Goal: Task Accomplishment & Management: Manage account settings

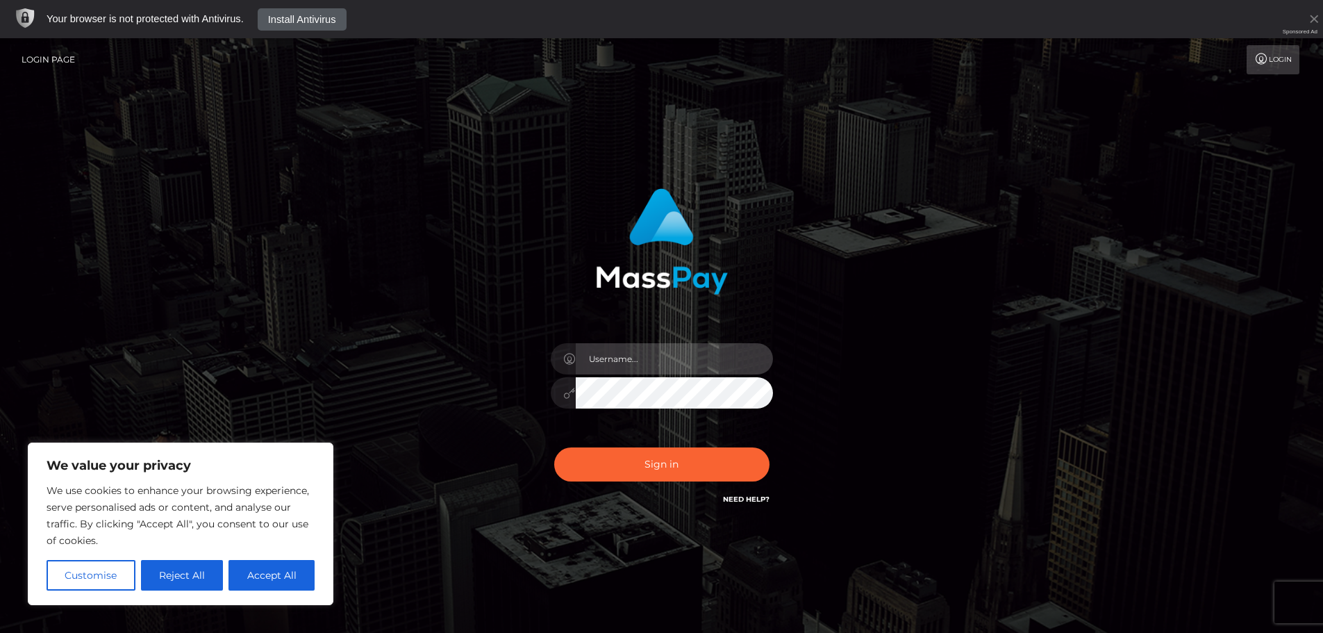
click at [644, 364] on input "text" at bounding box center [674, 358] width 197 height 31
type input "[EMAIL_ADDRESS][DOMAIN_NAME]"
click at [554, 447] on button "Sign in" at bounding box center [661, 464] width 215 height 34
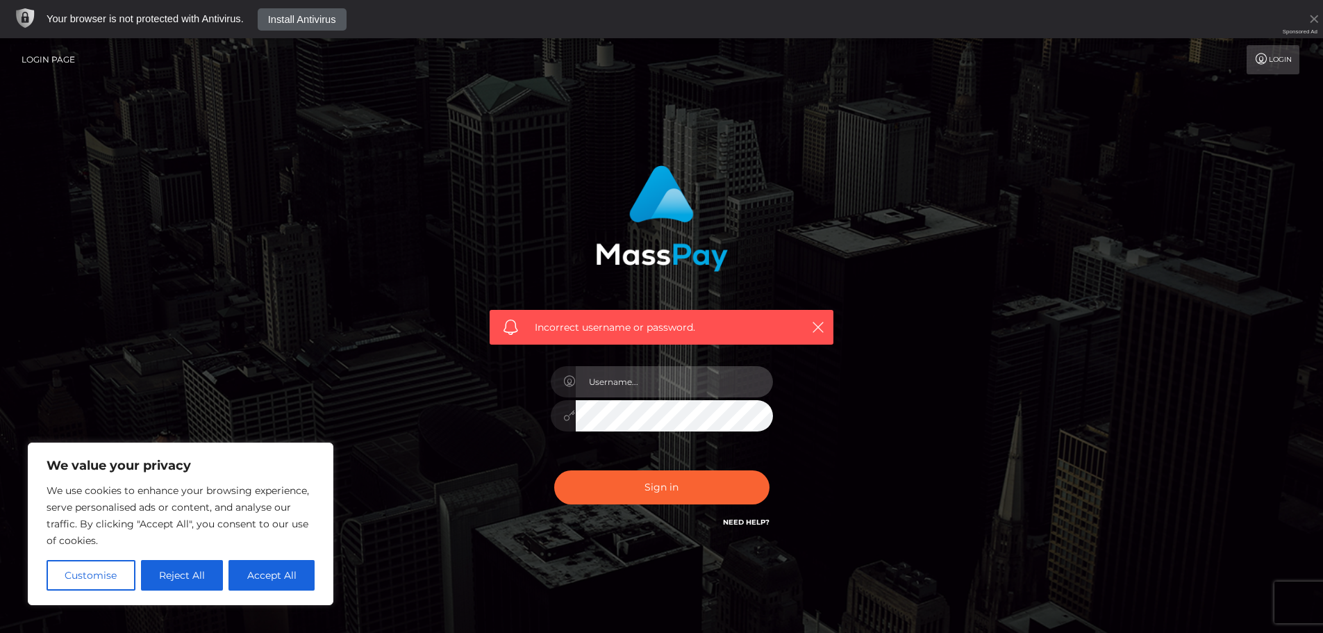
click at [690, 388] on input "text" at bounding box center [674, 381] width 197 height 31
type input "9062030369"
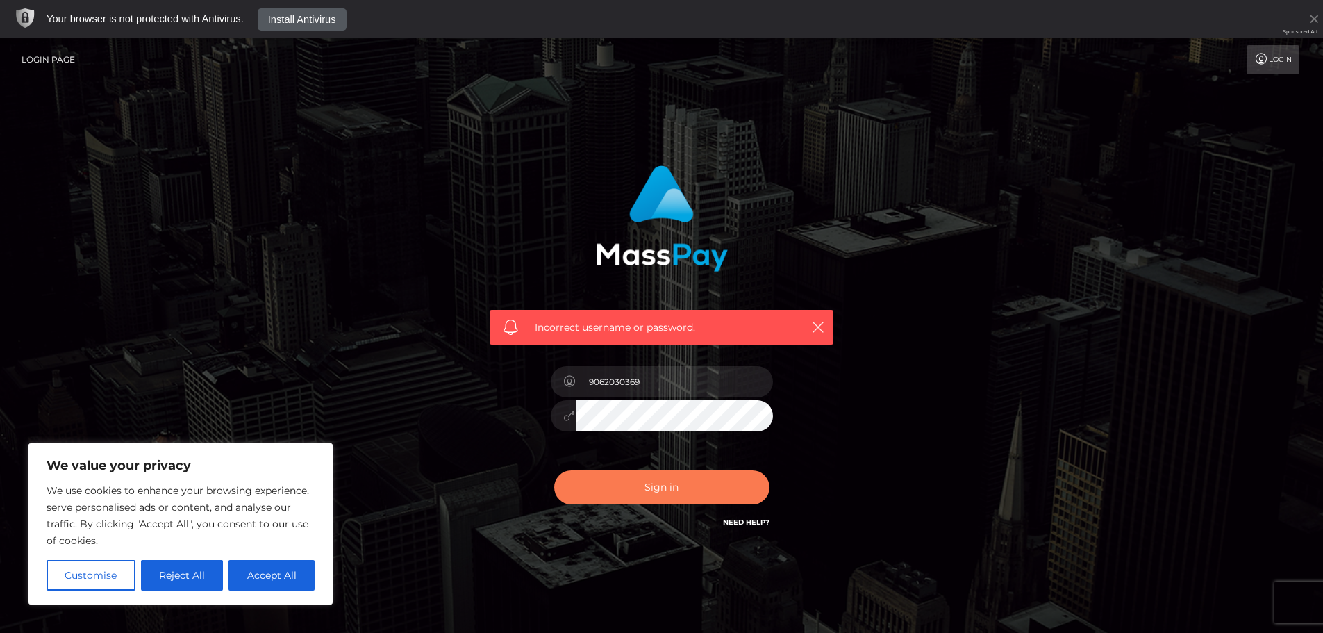
click at [656, 502] on button "Sign in" at bounding box center [661, 487] width 215 height 34
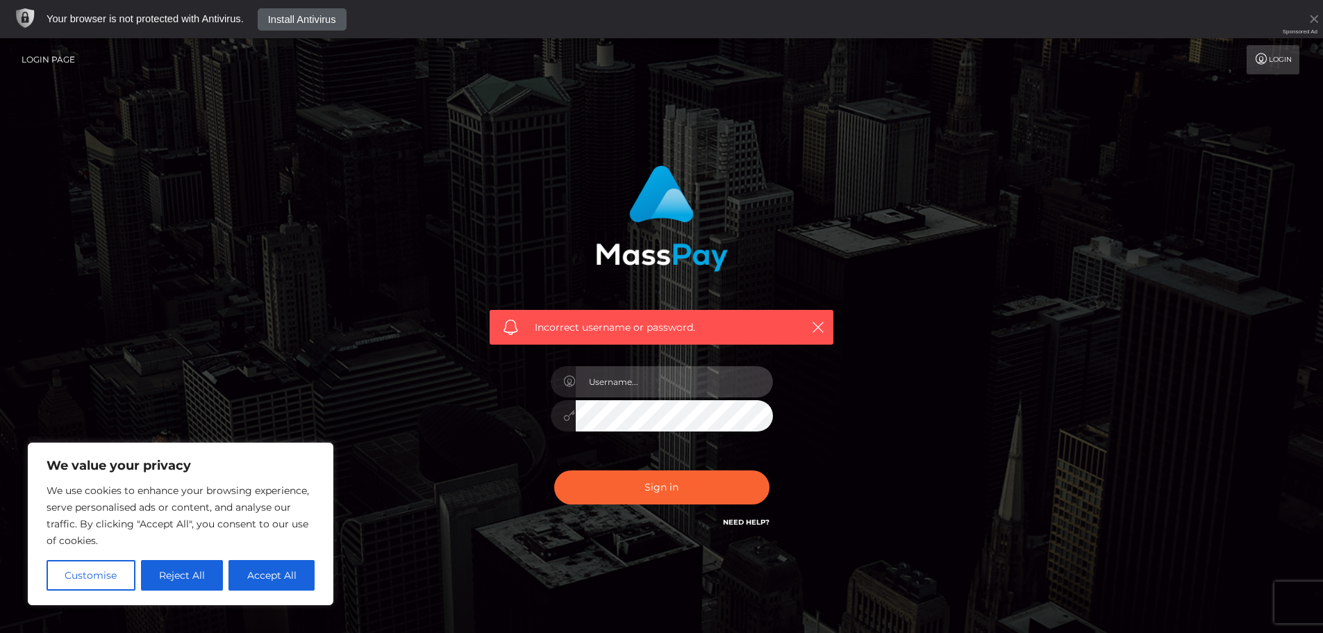
click at [678, 393] on input "text" at bounding box center [674, 381] width 197 height 31
type input "[EMAIL_ADDRESS][DOMAIN_NAME]"
click at [1261, 63] on icon at bounding box center [1261, 58] width 15 height 11
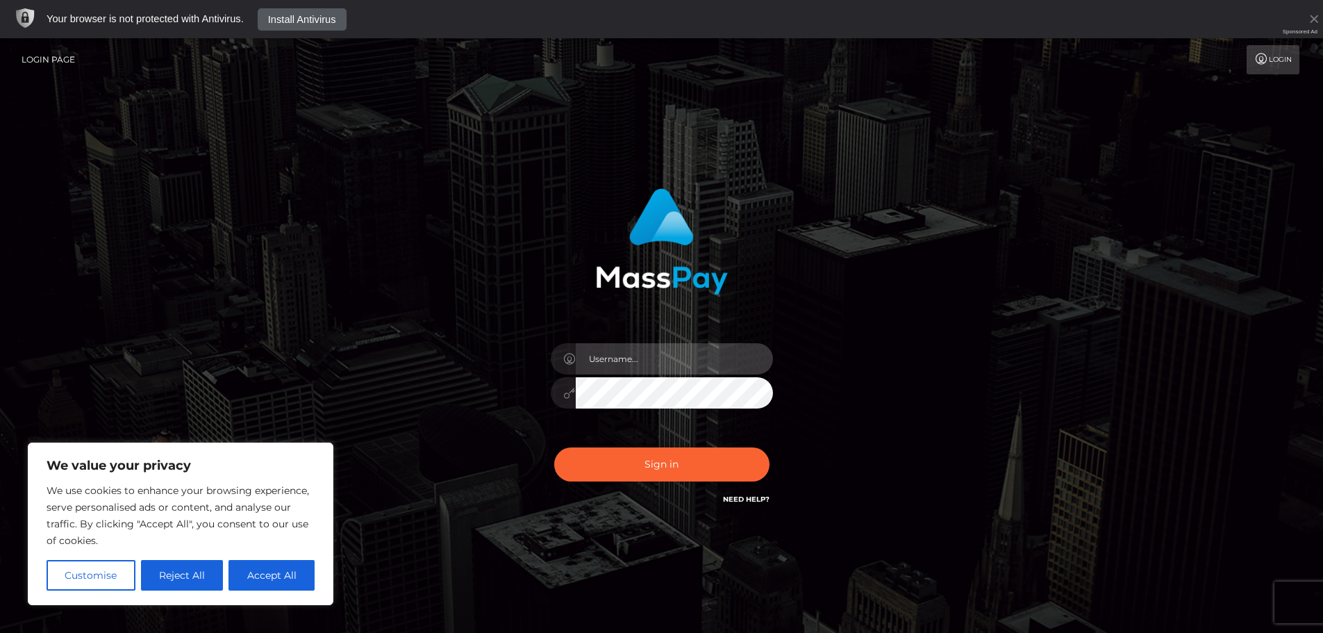
click at [692, 367] on input "text" at bounding box center [674, 358] width 197 height 31
type input "knovayoga@gmail.com"
click at [736, 500] on link "Need Help?" at bounding box center [746, 498] width 47 height 9
drag, startPoint x: 1098, startPoint y: 315, endPoint x: 1106, endPoint y: 320, distance: 9.1
click at [1106, 320] on div "knovayoga@gmail.com" at bounding box center [661, 355] width 1323 height 562
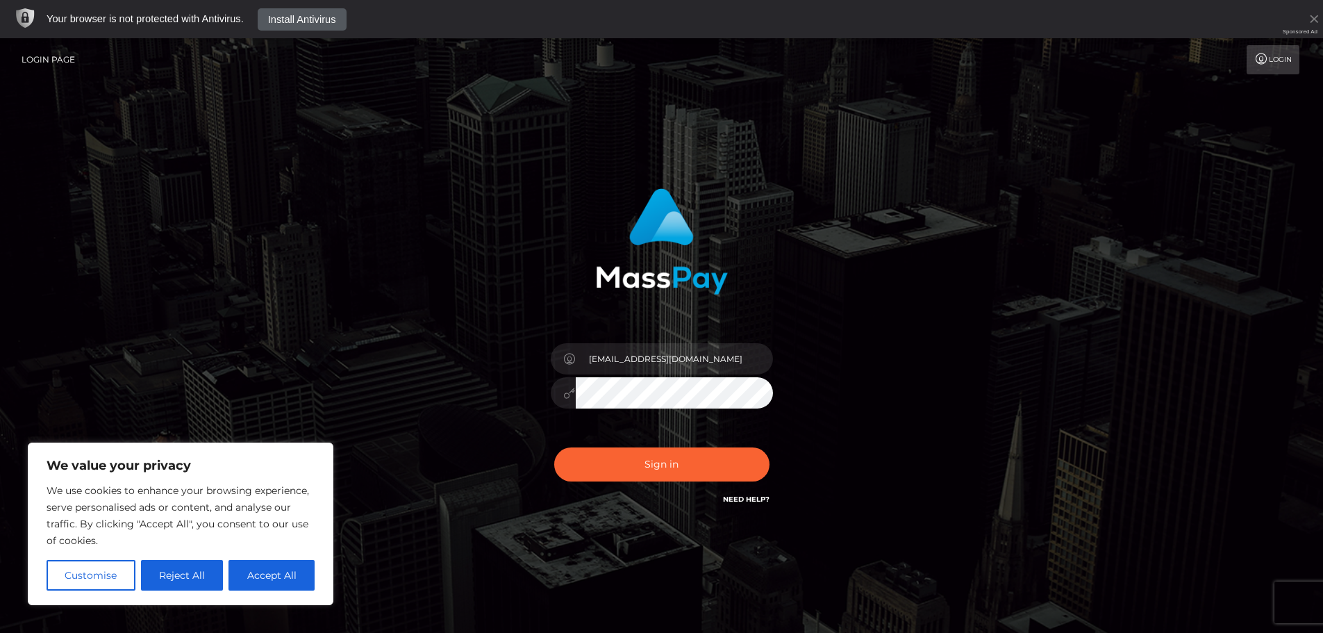
scroll to position [38, 0]
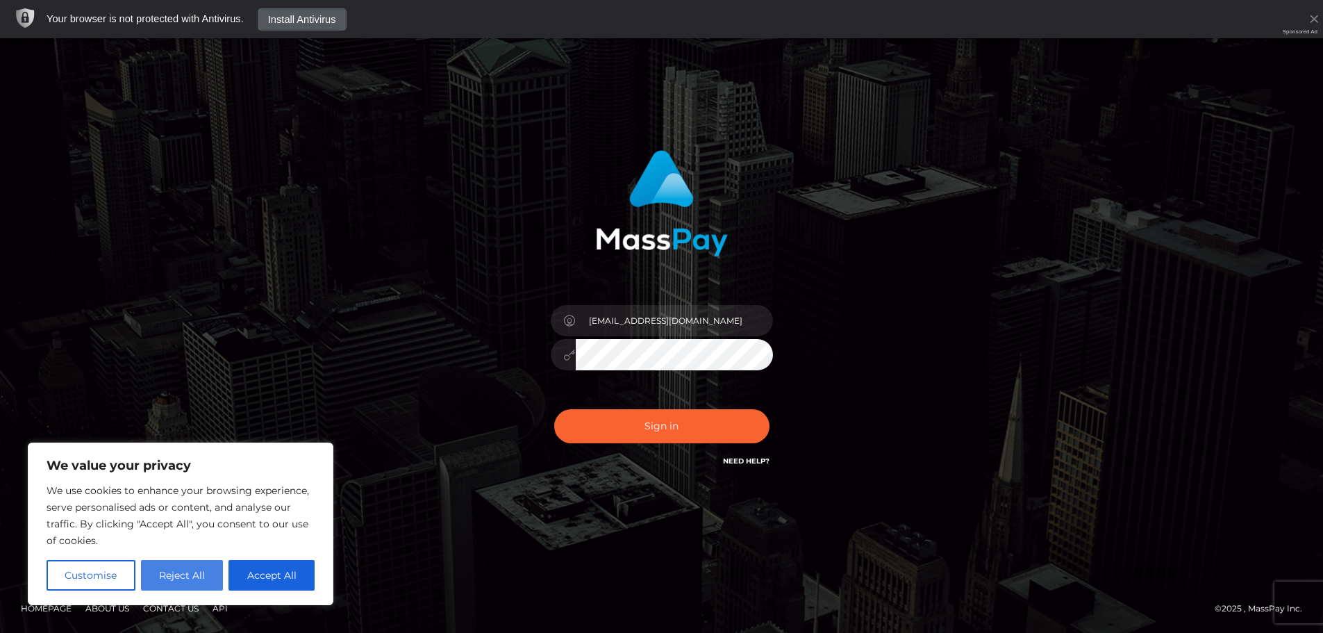
click at [192, 573] on button "Reject All" at bounding box center [182, 575] width 83 height 31
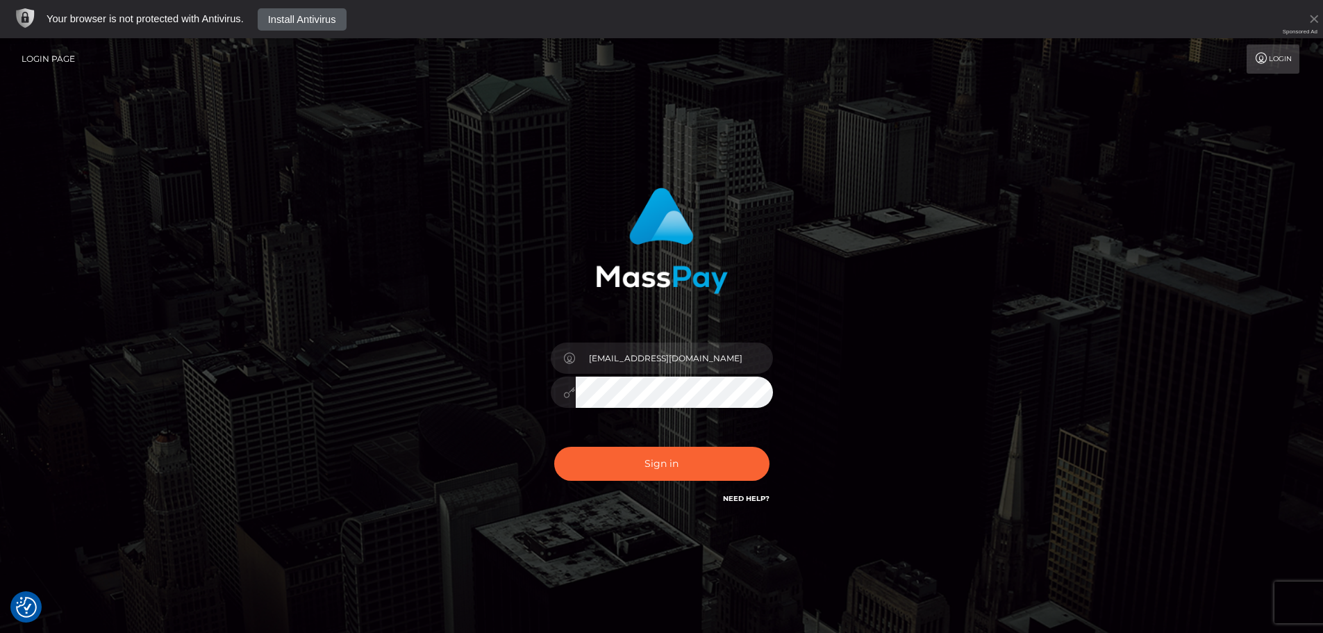
scroll to position [0, 0]
click at [60, 60] on link "Login Page" at bounding box center [48, 59] width 53 height 29
click at [554, 447] on button "Sign in" at bounding box center [661, 464] width 215 height 34
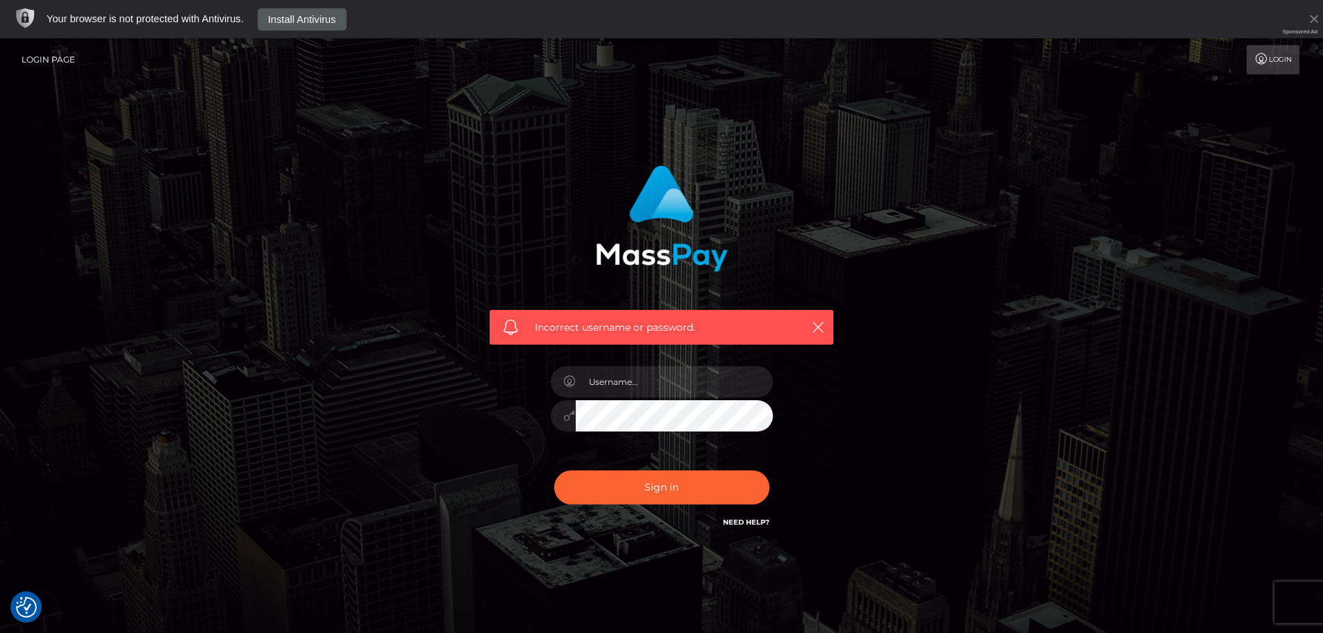
click at [765, 524] on link "Need Help?" at bounding box center [746, 521] width 47 height 9
click at [813, 325] on icon "button" at bounding box center [818, 327] width 14 height 14
click at [825, 320] on button "button" at bounding box center [817, 326] width 17 height 17
click at [815, 325] on icon "button" at bounding box center [818, 327] width 14 height 14
click at [567, 333] on span "Incorrect username or password." at bounding box center [661, 327] width 253 height 15
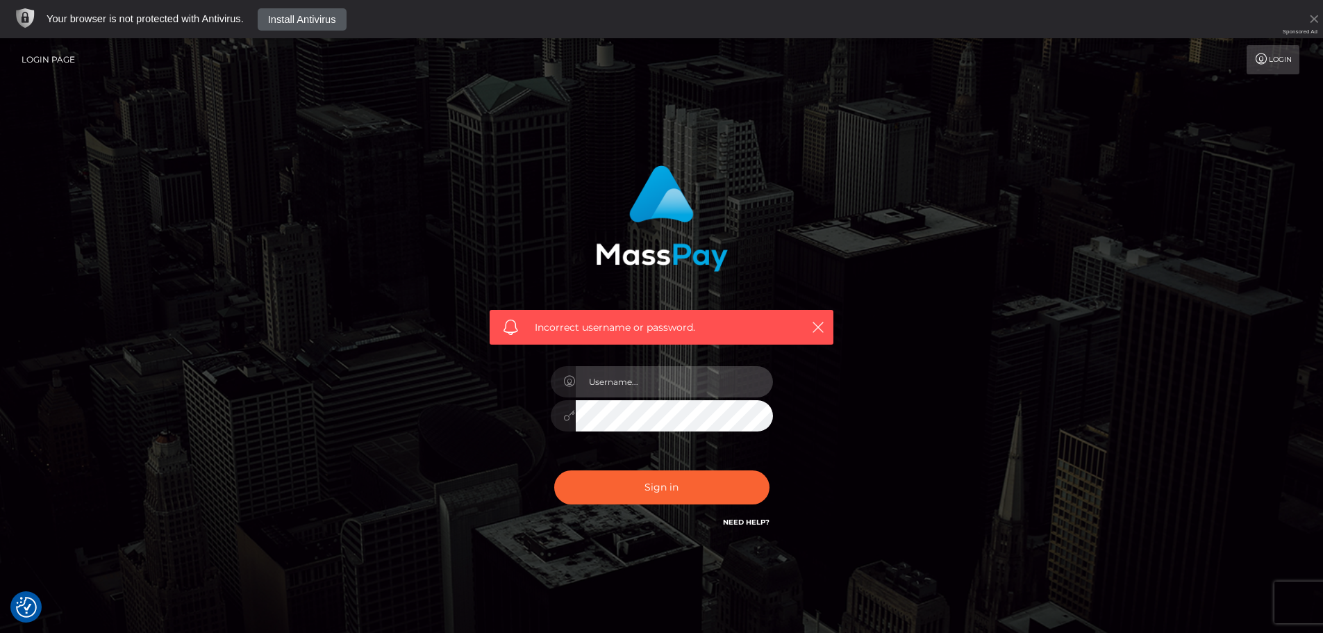
drag, startPoint x: 601, startPoint y: 381, endPoint x: 611, endPoint y: 383, distance: 10.1
click at [601, 381] on input "text" at bounding box center [674, 381] width 197 height 31
type input "knovayoga@gmail.com"
click at [554, 470] on button "Sign in" at bounding box center [661, 487] width 215 height 34
click at [754, 524] on link "Need Help?" at bounding box center [746, 521] width 47 height 9
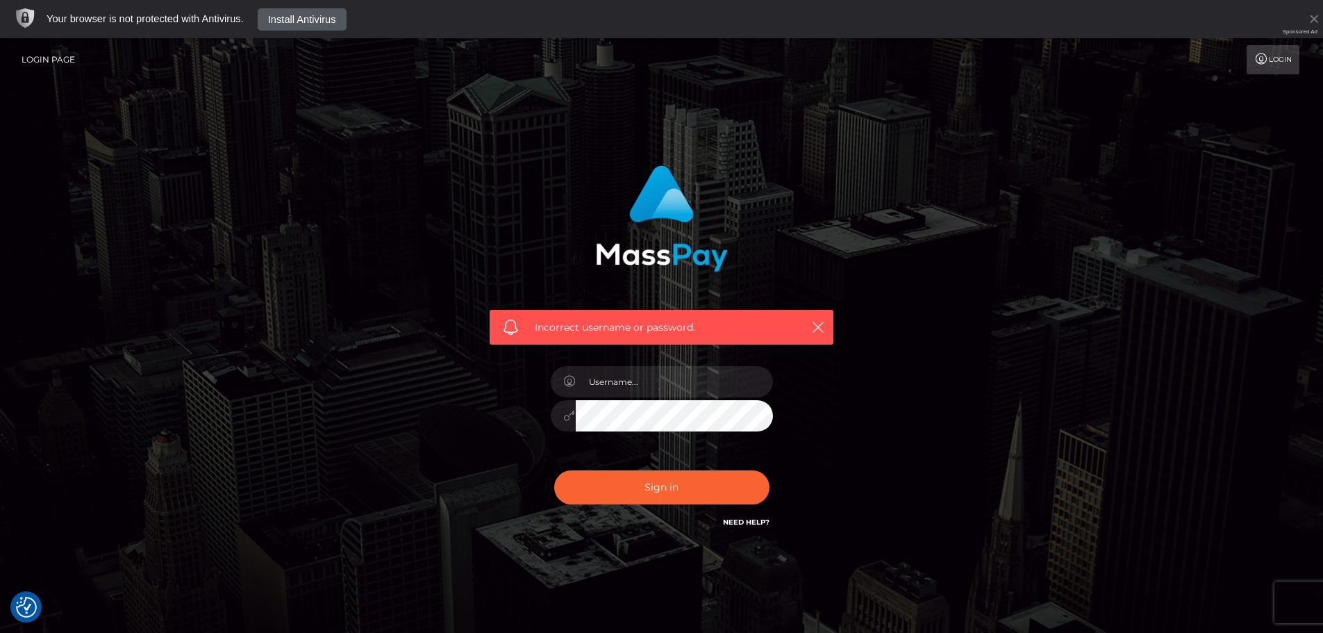
click at [742, 524] on link "Need Help?" at bounding box center [746, 521] width 47 height 9
click at [1265, 65] on link "Login" at bounding box center [1273, 59] width 53 height 29
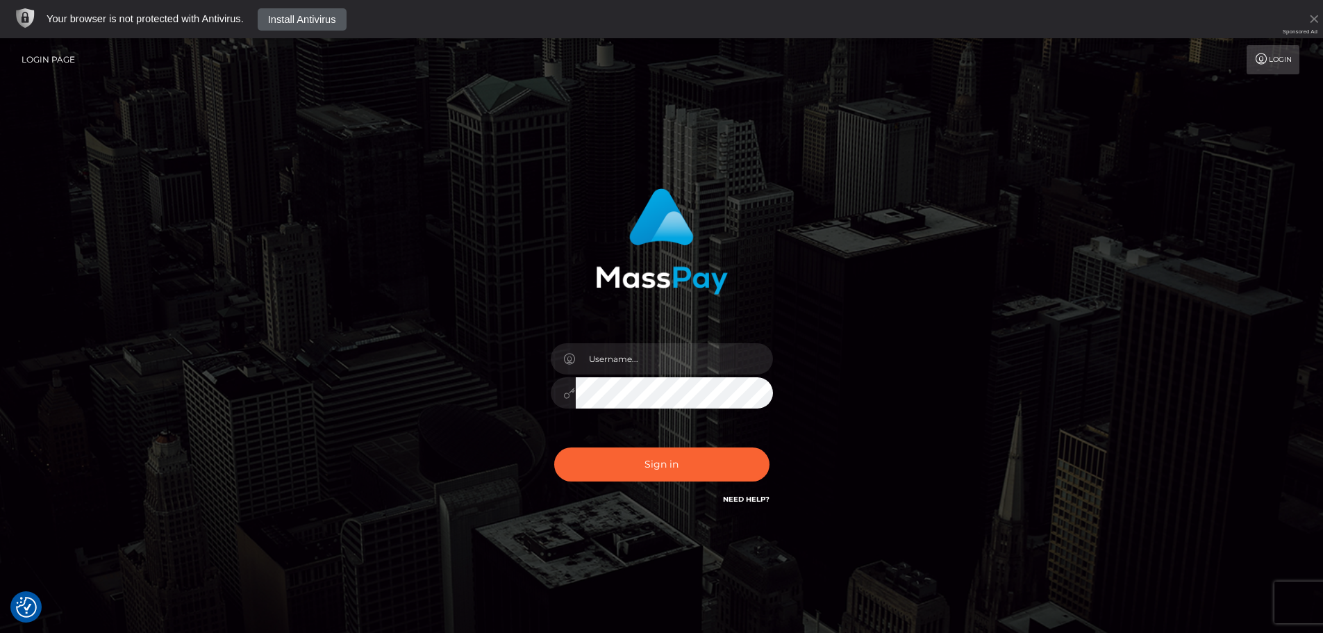
click at [738, 500] on link "Need Help?" at bounding box center [746, 498] width 47 height 9
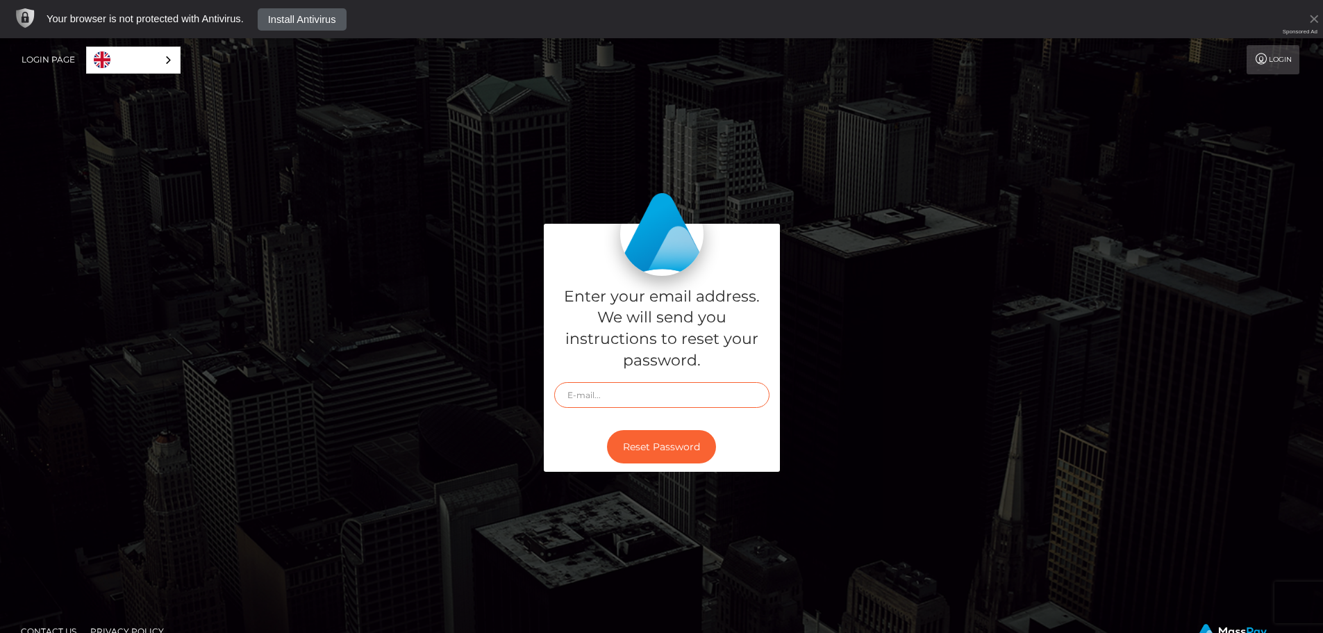
click at [632, 396] on input "text" at bounding box center [661, 395] width 215 height 26
type input "knovayoga@gmail.com"
click at [607, 430] on button "Reset Password" at bounding box center [661, 447] width 109 height 34
